Goal: Information Seeking & Learning: Learn about a topic

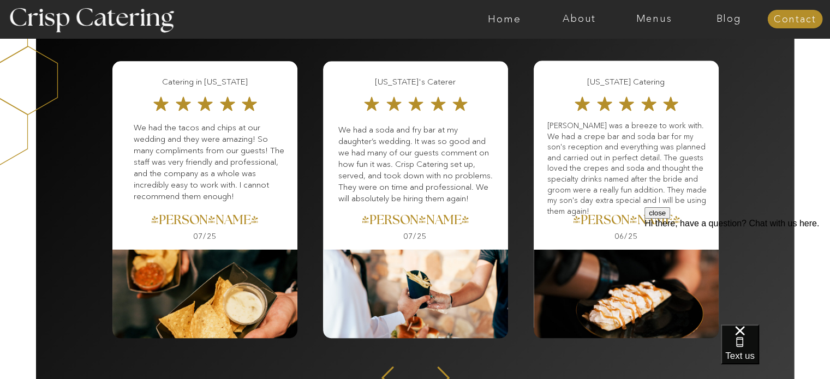
scroll to position [1413, 0]
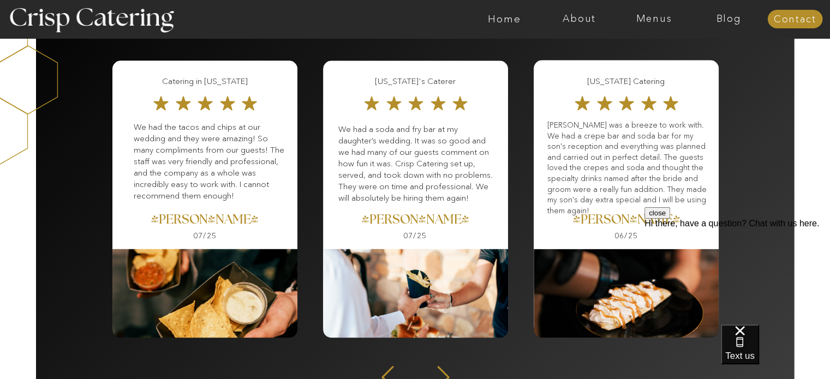
click at [775, 163] on div "About Home Menus Contact Blog About Crisp Crisp Cares Reviews faq About Home Me…" at bounding box center [415, 92] width 830 height 3011
click at [663, 20] on nav "Menus" at bounding box center [654, 19] width 75 height 11
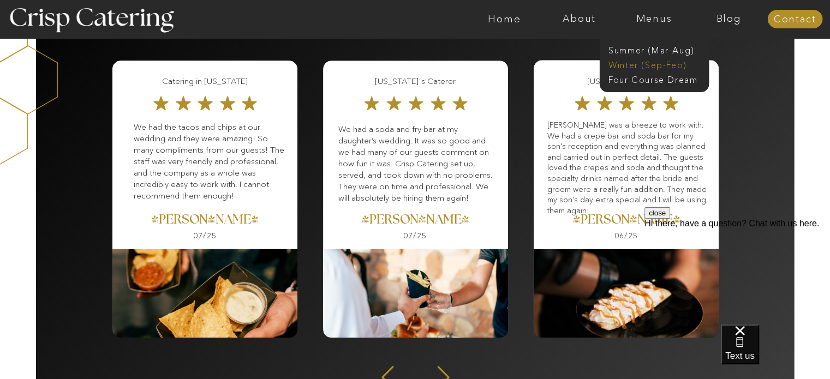
click at [654, 67] on nav "Winter (Sep-Feb)" at bounding box center [652, 64] width 89 height 10
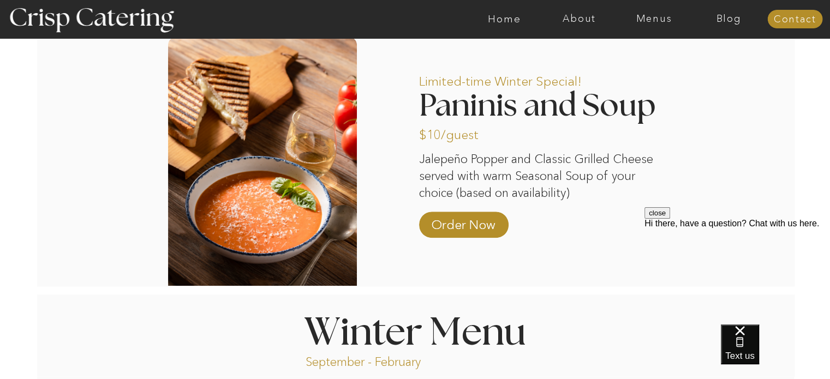
scroll to position [929, 0]
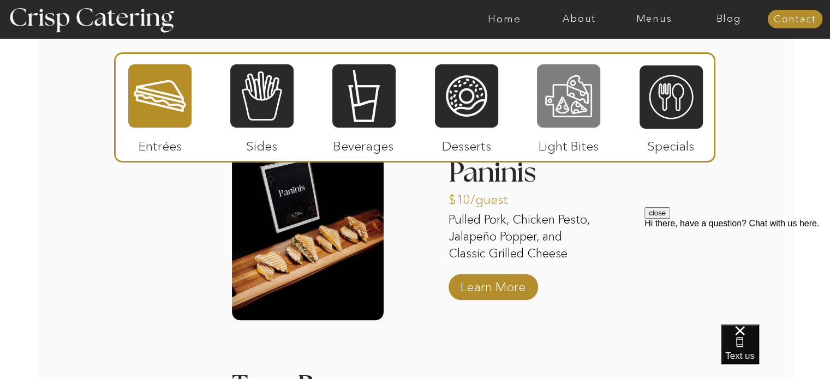
scroll to position [1309, 0]
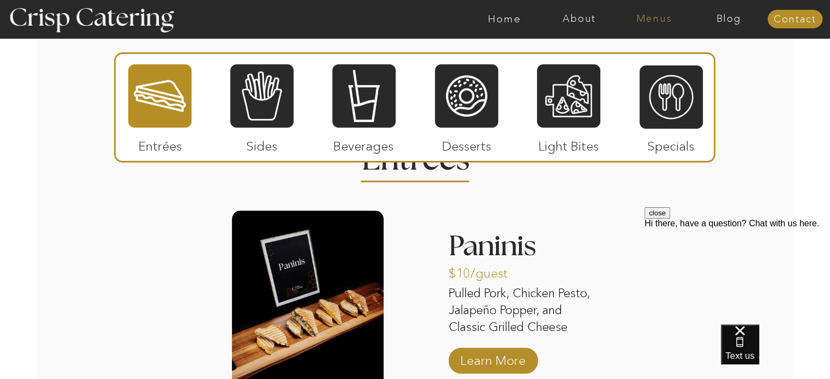
click at [648, 19] on nav "Menus" at bounding box center [654, 19] width 75 height 11
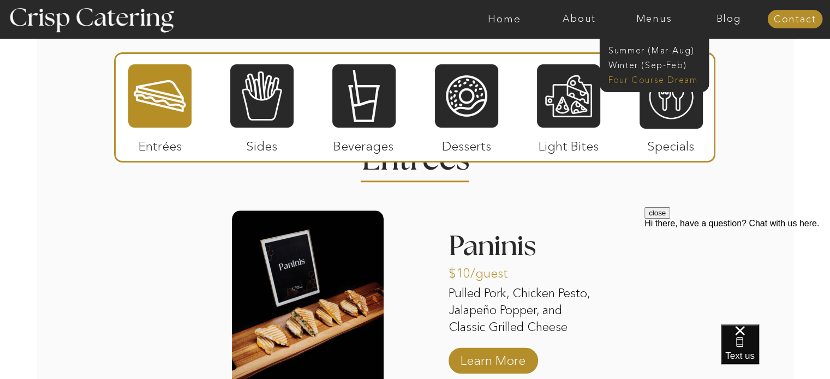
click at [649, 76] on nav "Four Course Dream" at bounding box center [657, 79] width 98 height 10
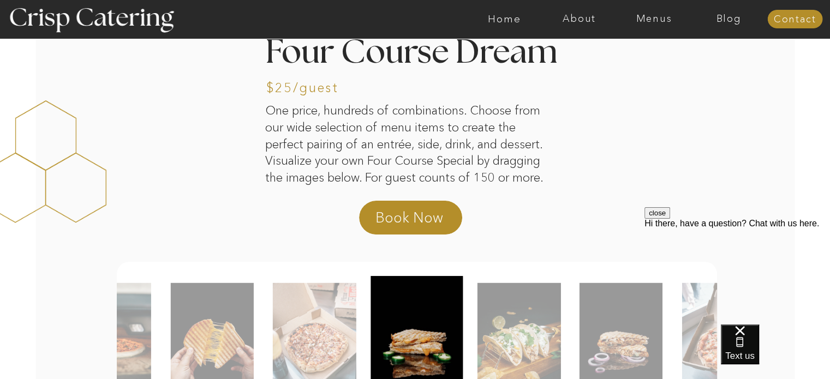
scroll to position [92, 0]
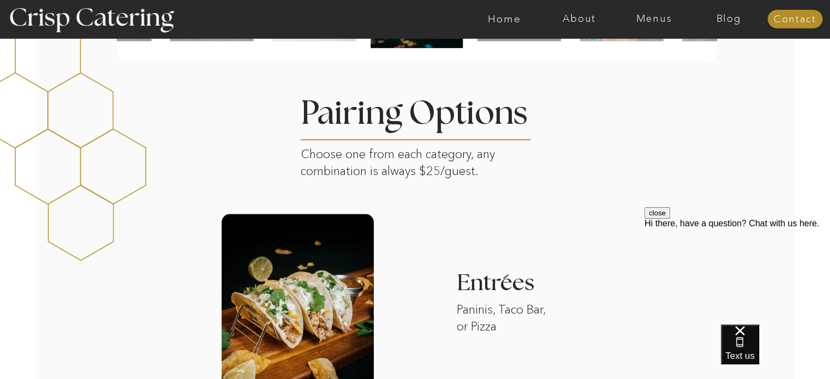
scroll to position [836, 0]
click at [75, 243] on div at bounding box center [64, 131] width 165 height 336
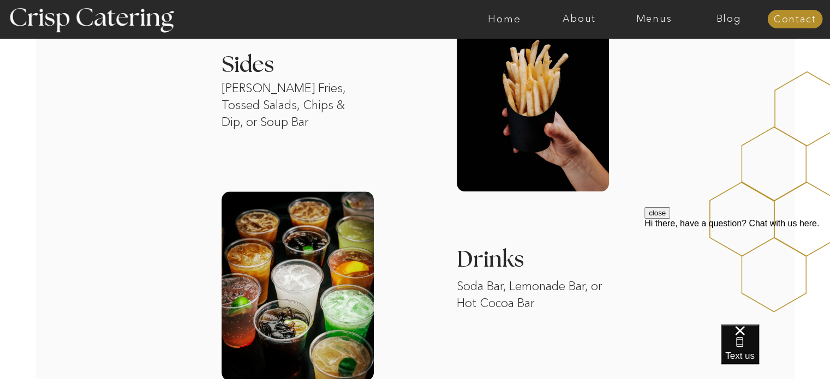
scroll to position [1237, 0]
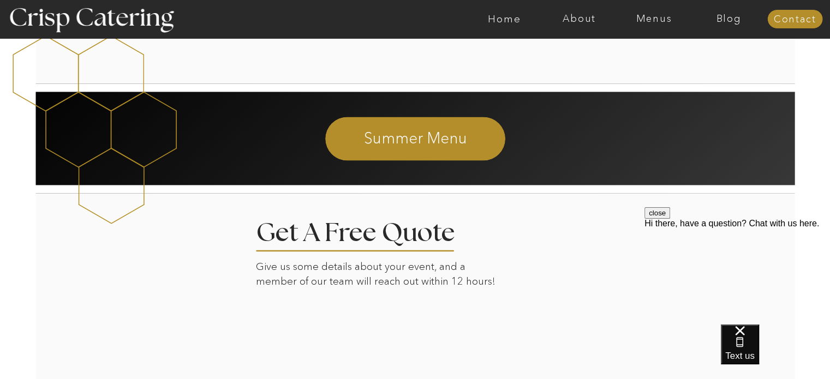
scroll to position [1785, 0]
